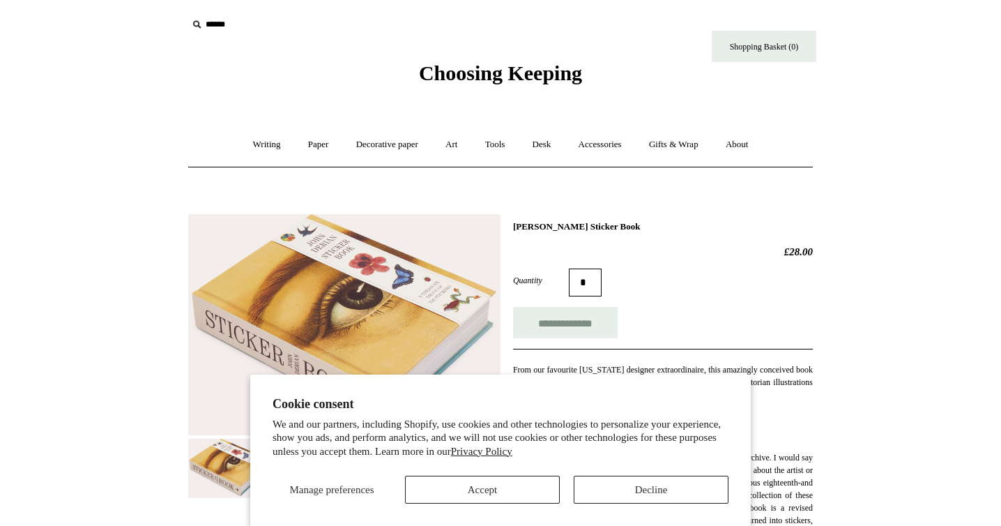
click at [686, 139] on link "Gifts & Wrap +" at bounding box center [673, 144] width 75 height 37
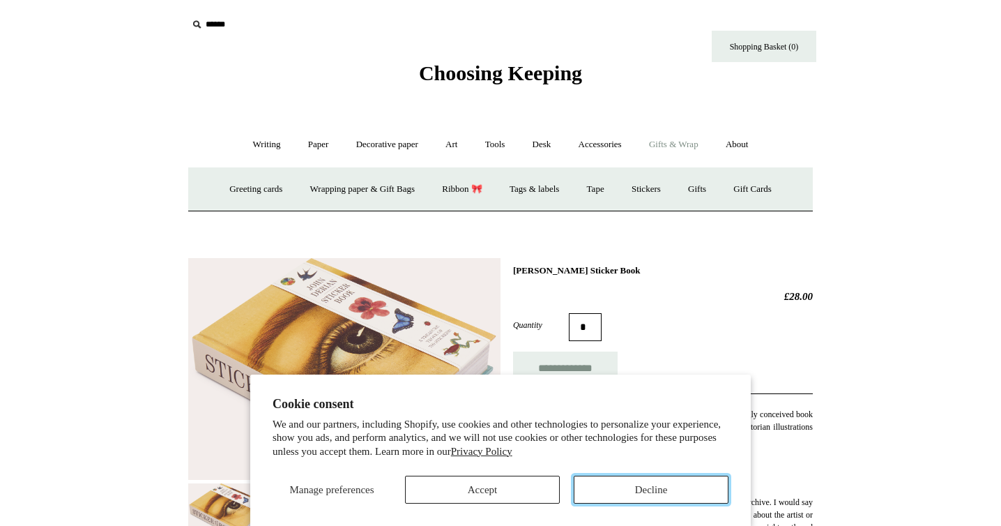
click at [618, 503] on button "Decline" at bounding box center [651, 489] width 155 height 28
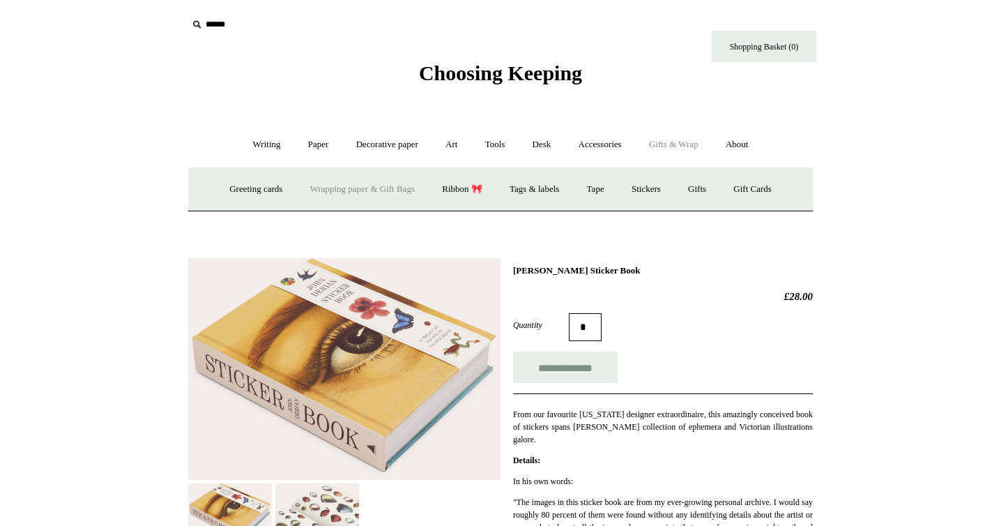
click at [380, 190] on link "Wrapping paper & Gift Bags" at bounding box center [363, 189] width 130 height 37
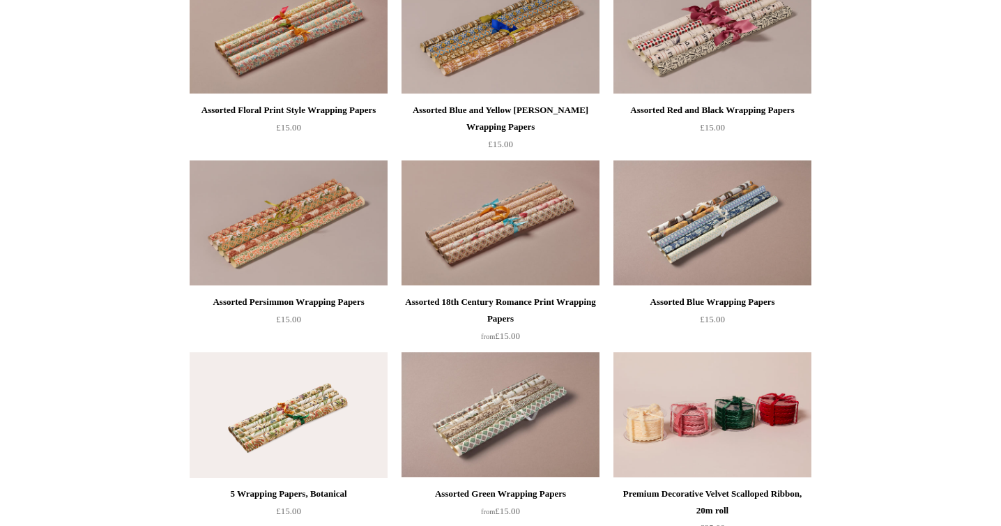
scroll to position [787, 0]
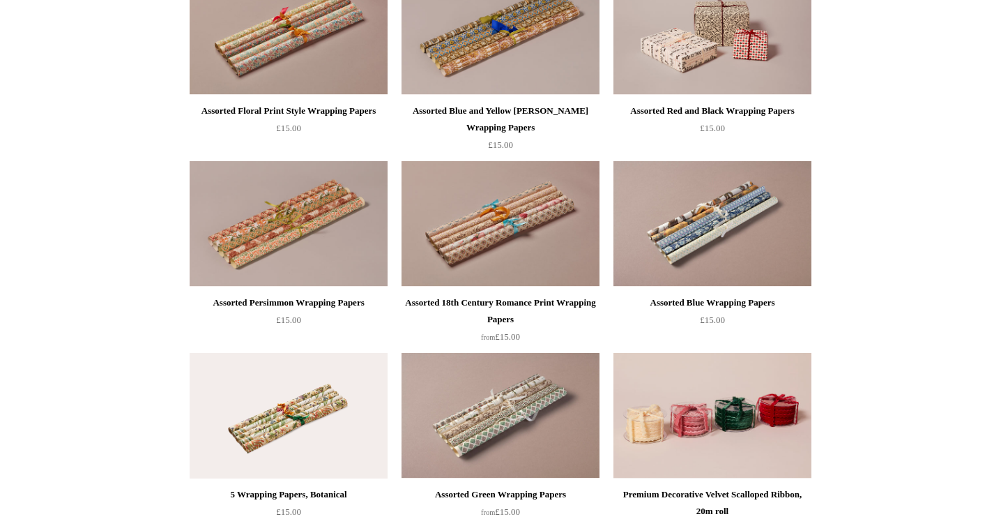
click at [714, 66] on img at bounding box center [712, 31] width 198 height 125
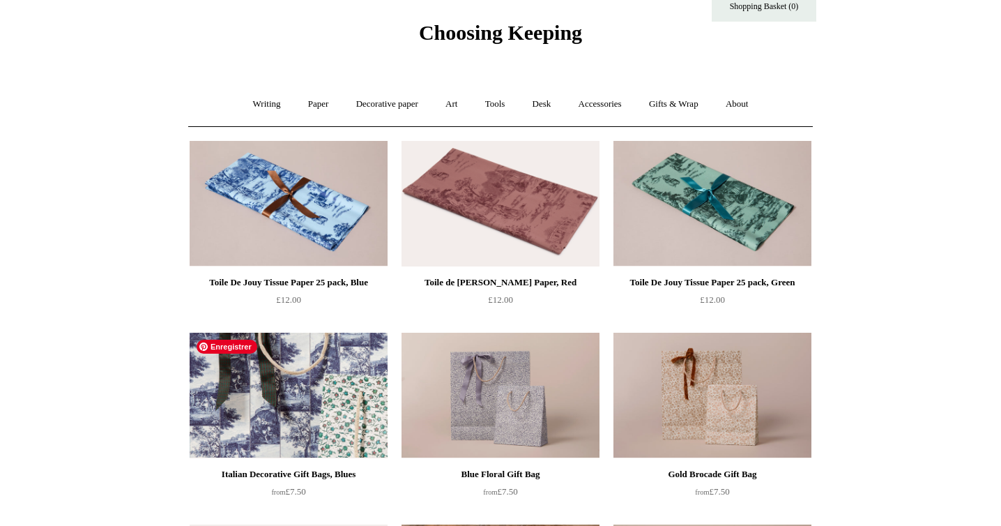
scroll to position [40, 0]
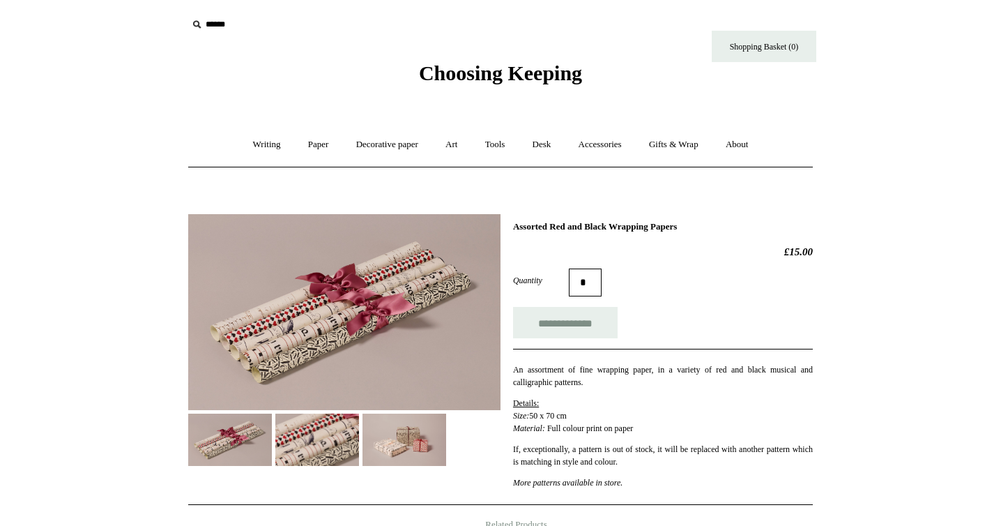
click at [332, 446] on img at bounding box center [317, 439] width 84 height 52
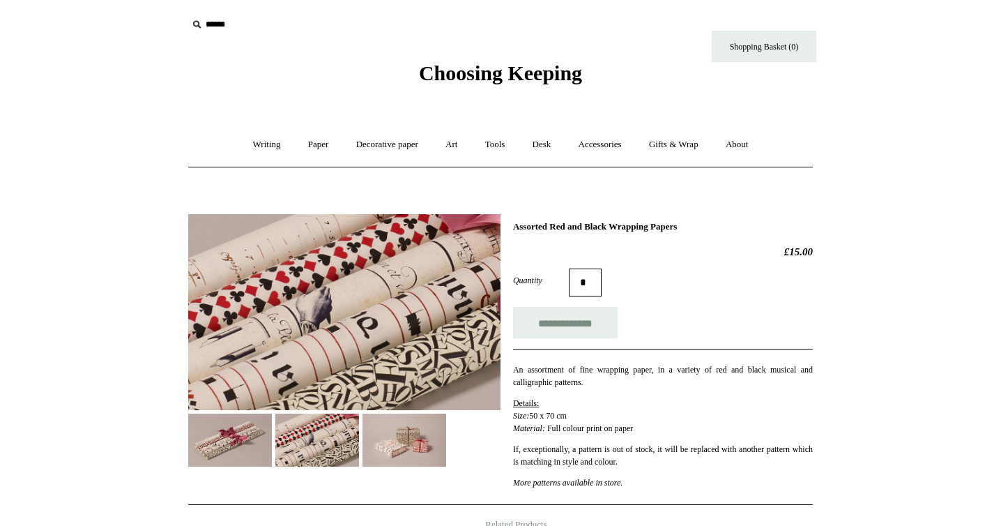
click at [418, 419] on img at bounding box center [404, 439] width 84 height 52
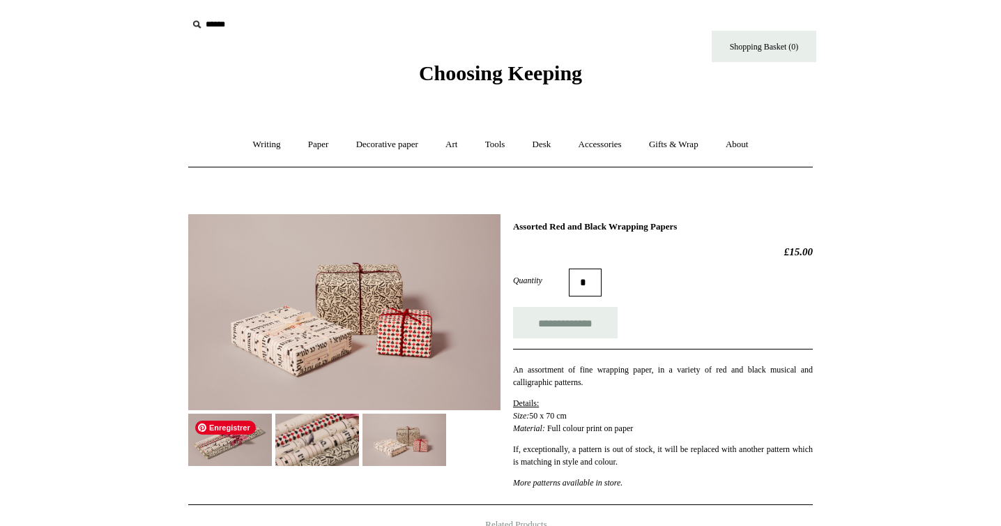
click at [258, 415] on img at bounding box center [230, 439] width 84 height 52
